Goal: Information Seeking & Learning: Compare options

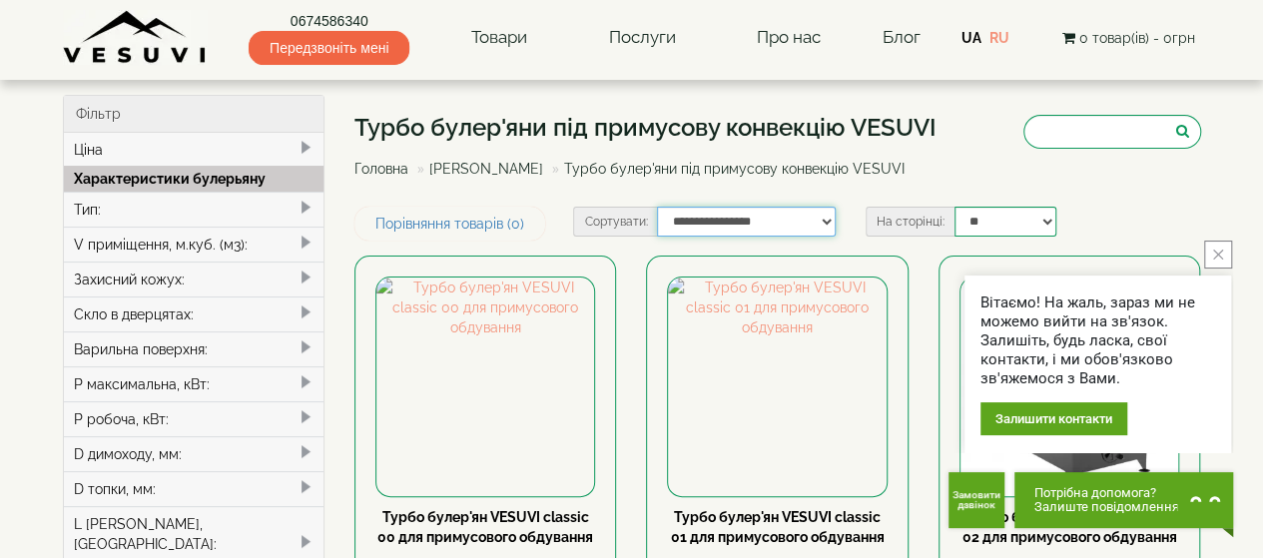
click at [820, 223] on select "**********" at bounding box center [746, 222] width 179 height 30
select select "**********"
click at [657, 207] on select "**********" at bounding box center [746, 222] width 179 height 30
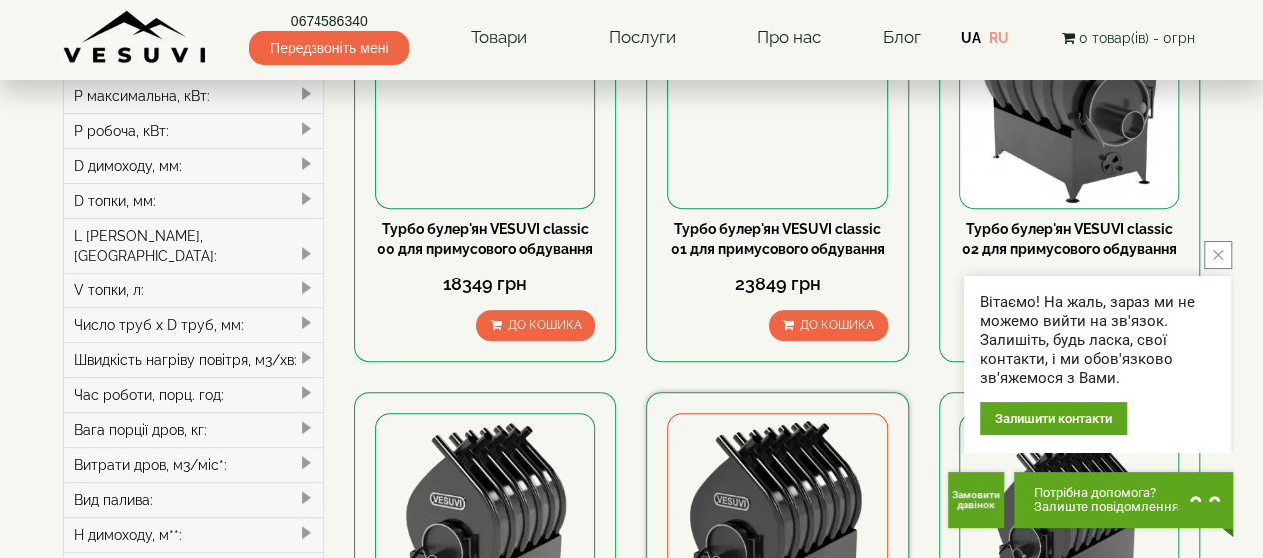
scroll to position [200, 0]
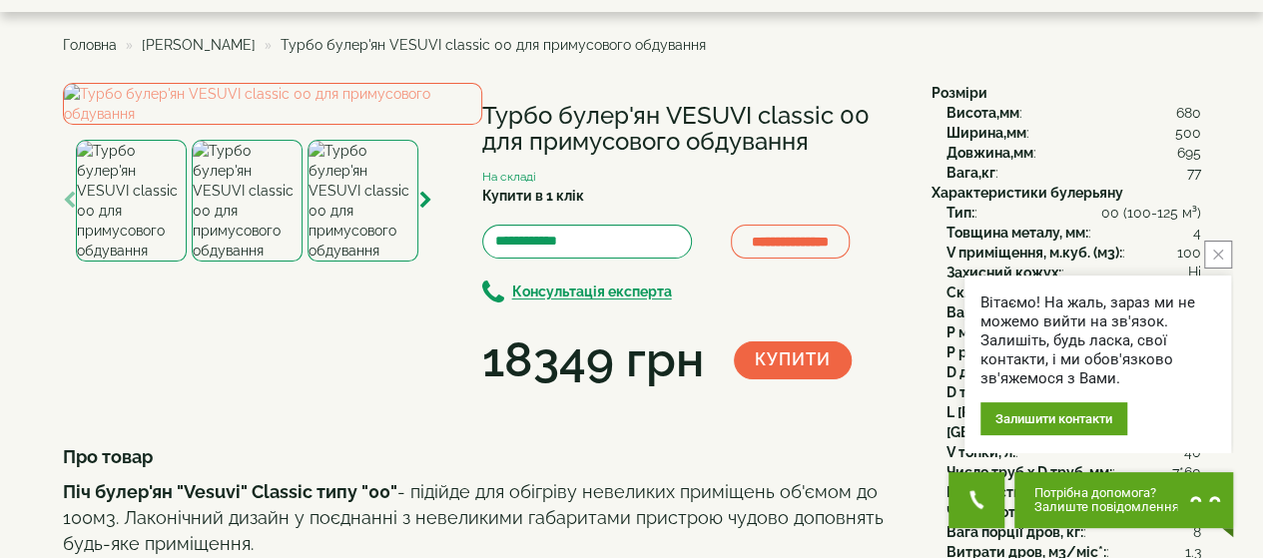
scroll to position [100, 0]
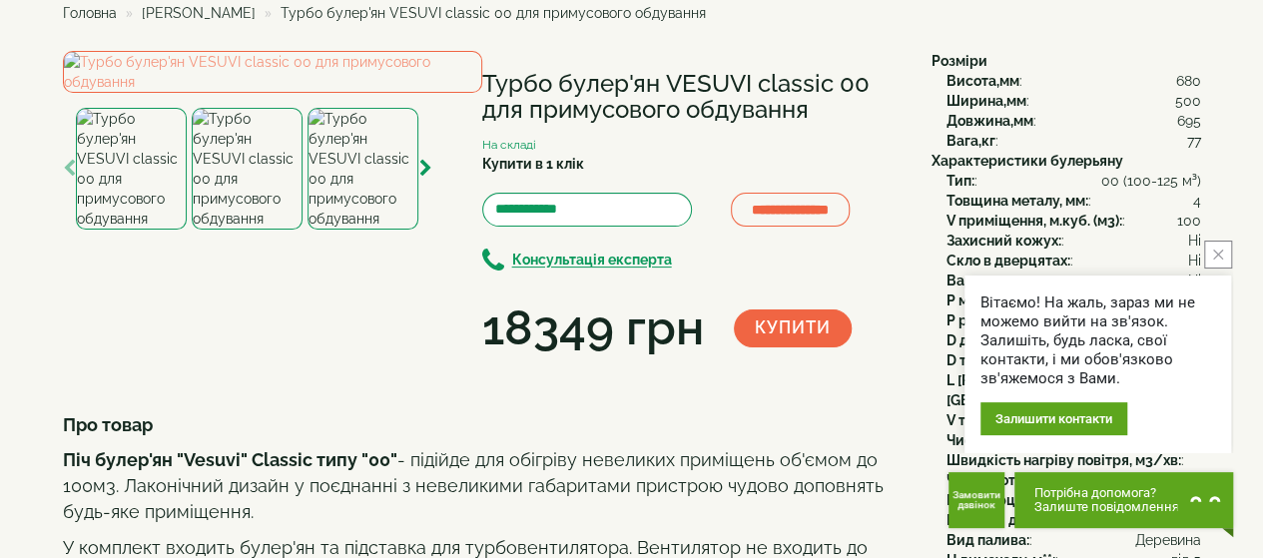
click at [1219, 253] on icon "close button" at bounding box center [1219, 255] width 10 height 10
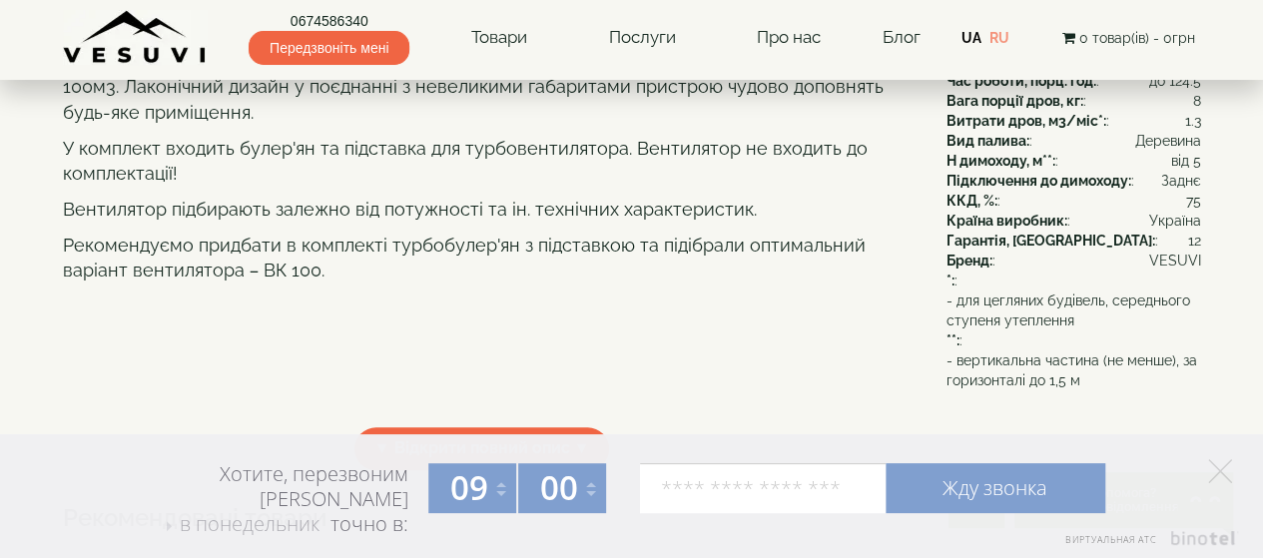
scroll to position [0, 0]
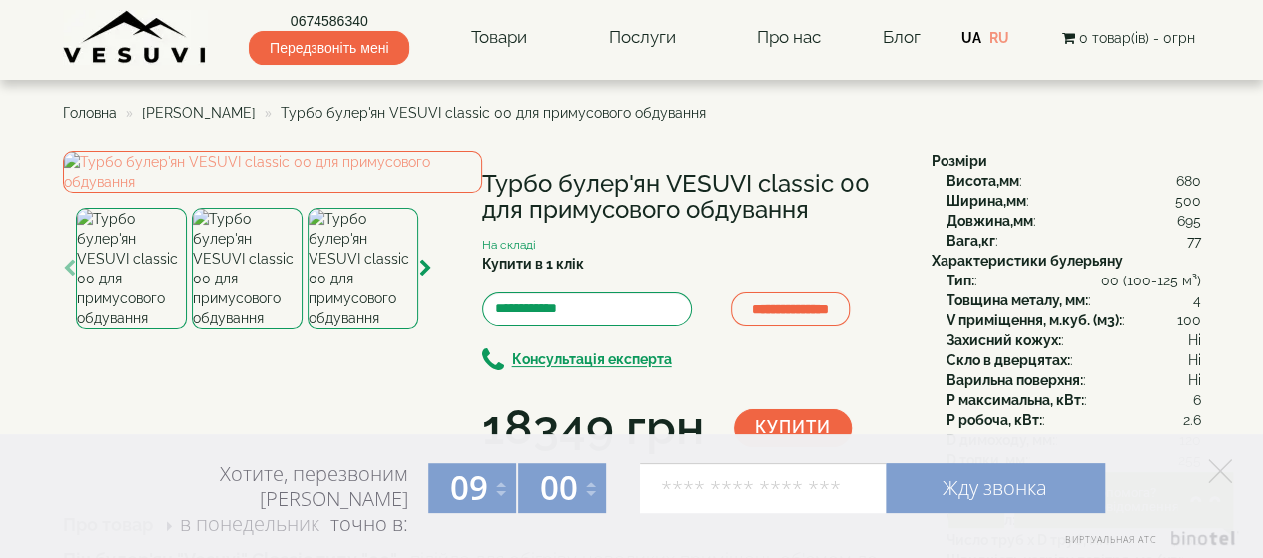
click at [165, 57] on img at bounding box center [135, 37] width 145 height 55
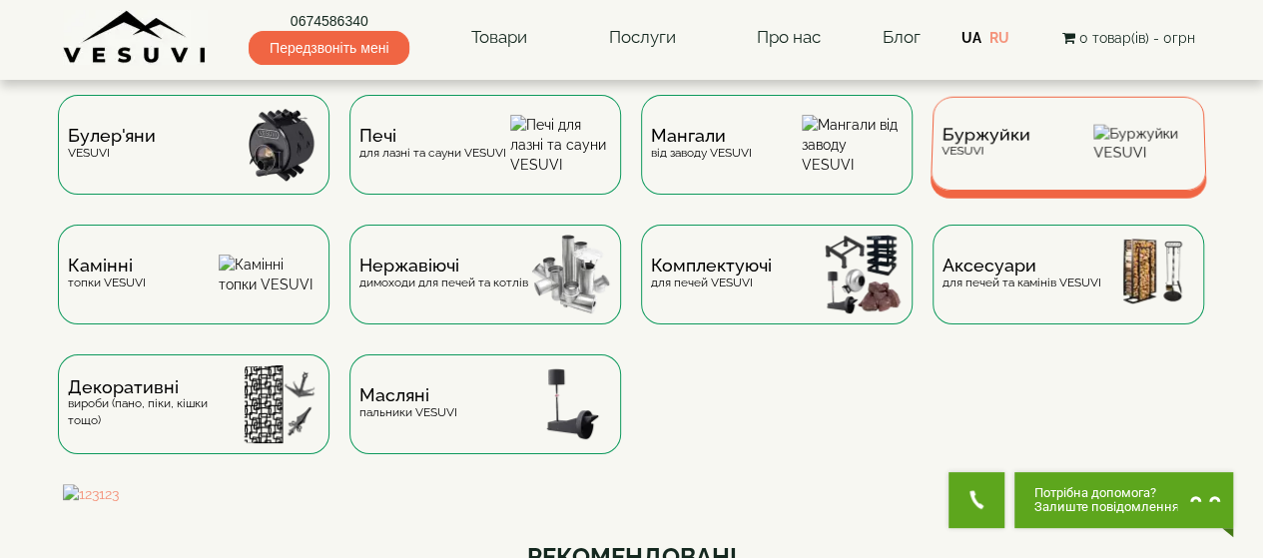
click at [1036, 167] on div "Буржуйки VESUVI" at bounding box center [1068, 144] width 277 height 94
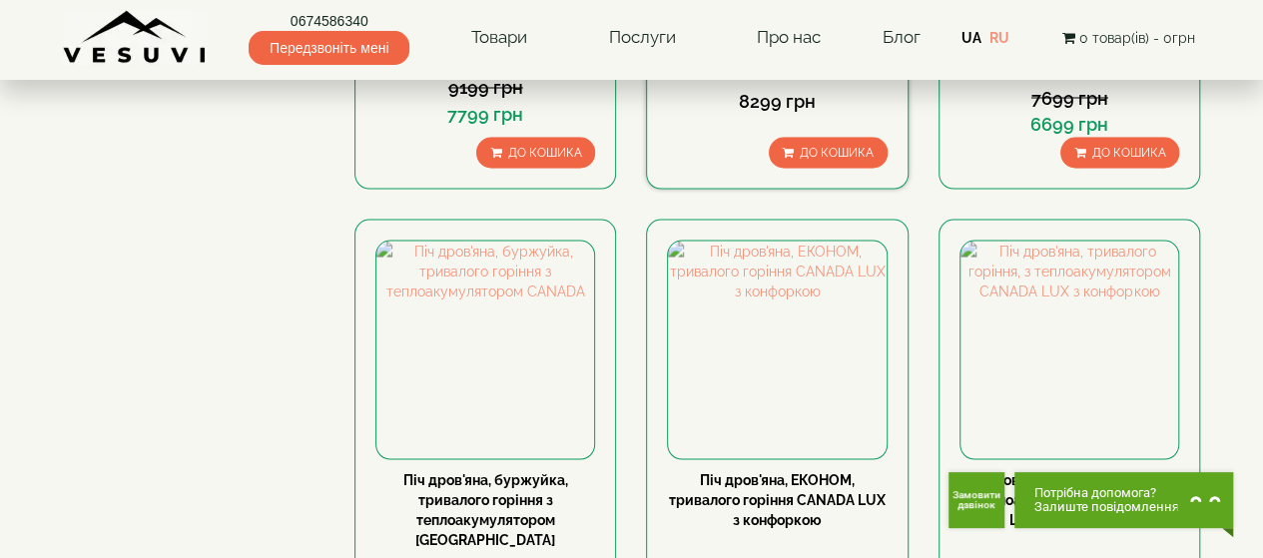
scroll to position [1898, 0]
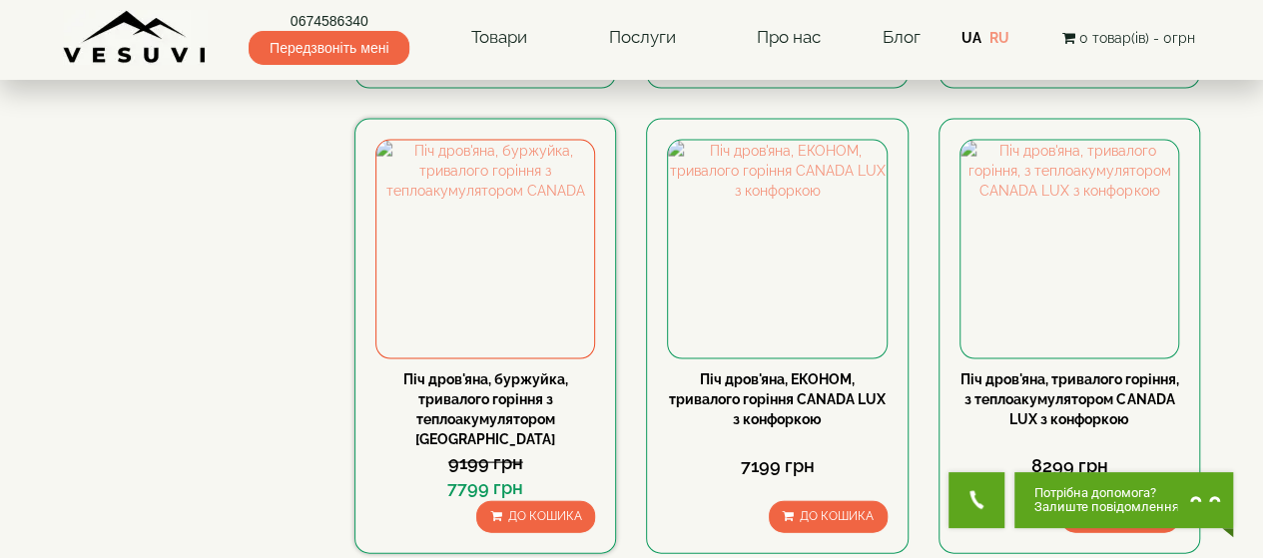
click at [521, 378] on link "Піч дров'яна, буржуйка, тривалого горіння з теплоакумулятором [GEOGRAPHIC_DATA]" at bounding box center [486, 410] width 165 height 76
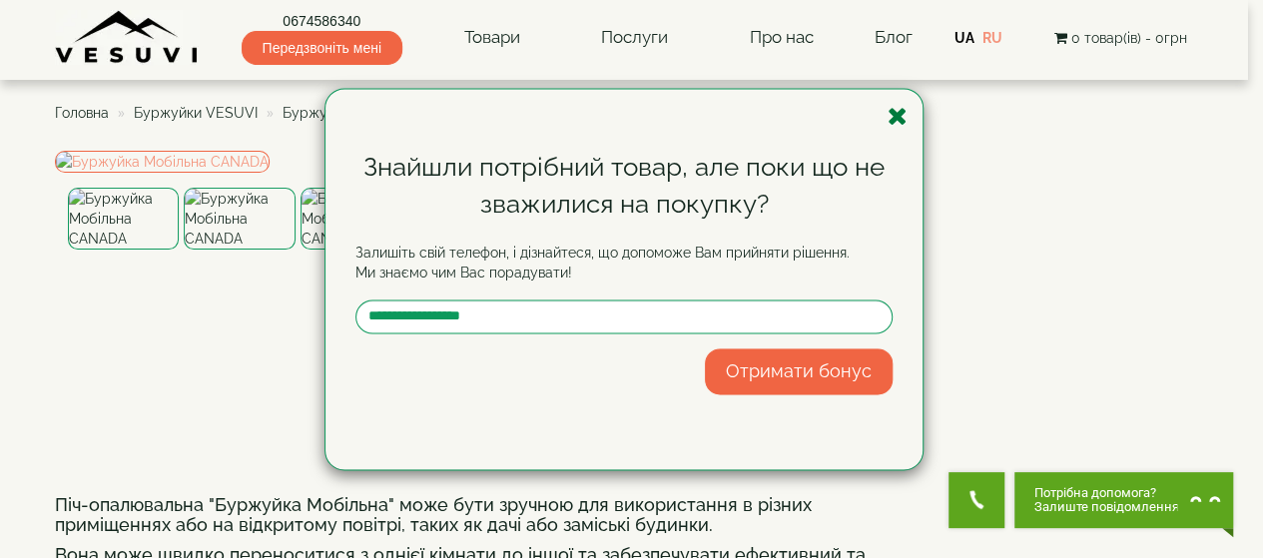
click at [895, 115] on icon "button" at bounding box center [898, 116] width 20 height 25
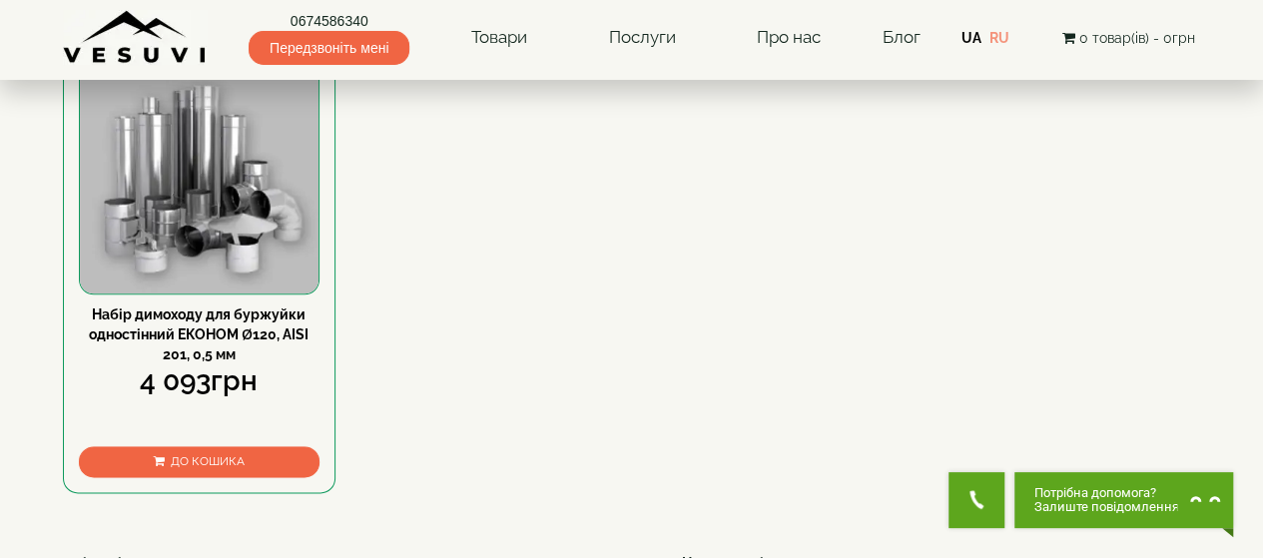
scroll to position [999, 0]
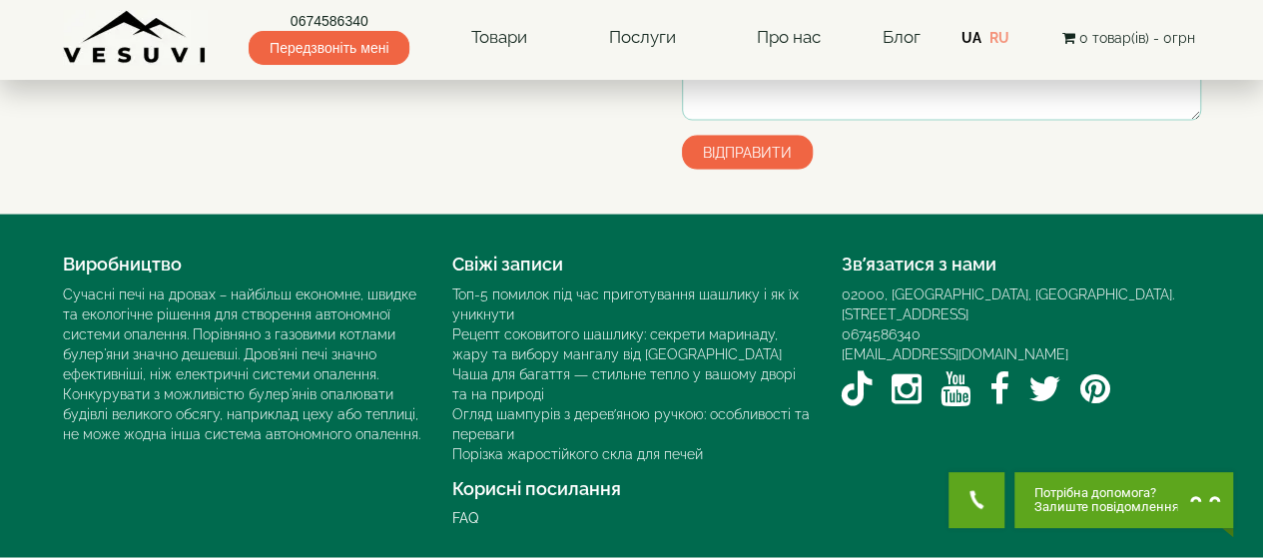
scroll to position [1998, 0]
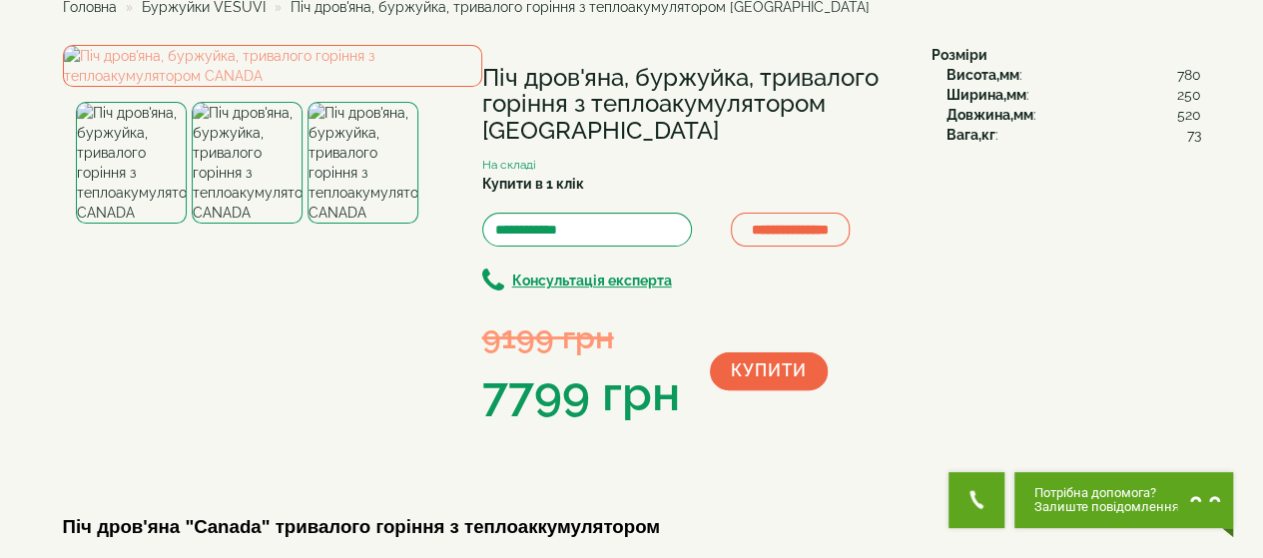
scroll to position [100, 0]
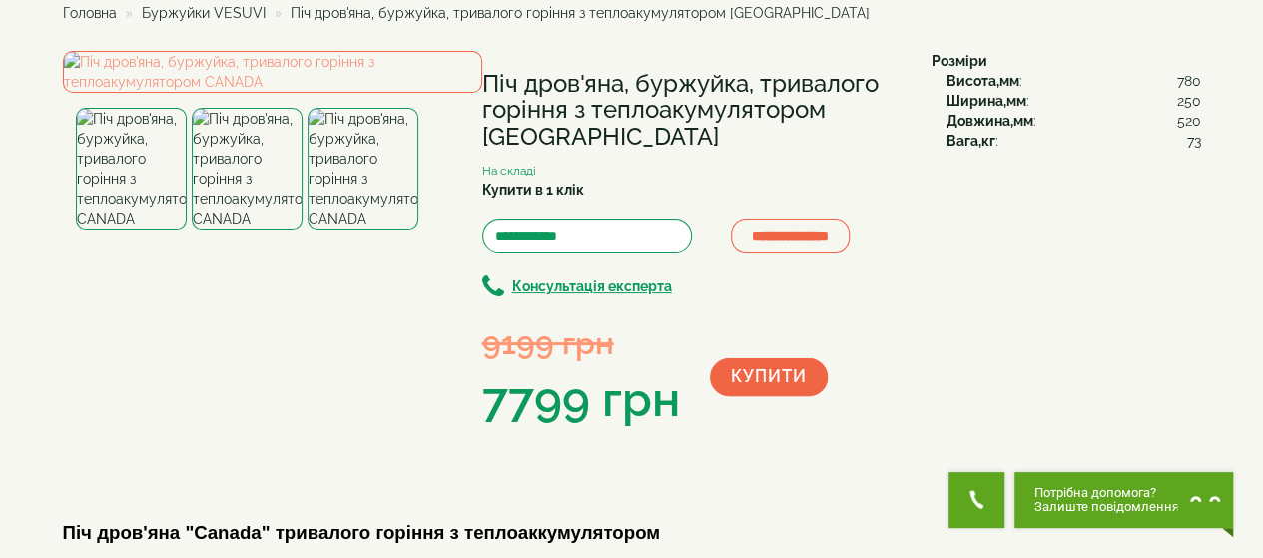
click at [383, 230] on img at bounding box center [363, 169] width 111 height 122
